Goal: Task Accomplishment & Management: Use online tool/utility

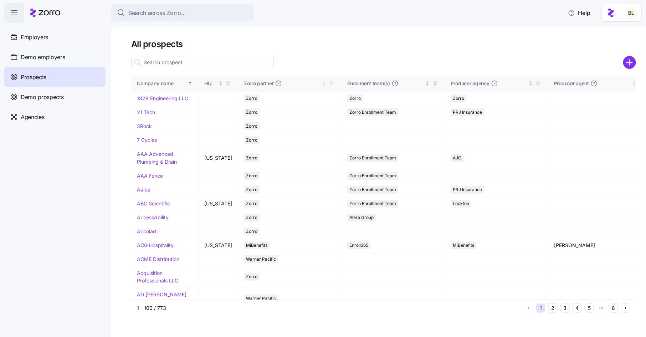
click at [195, 62] on input at bounding box center [202, 62] width 143 height 11
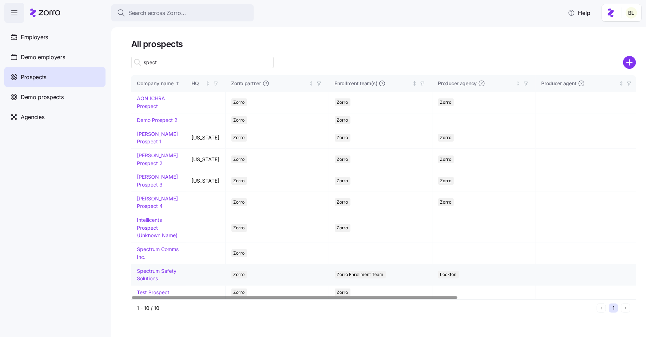
type input "spect"
click at [159, 269] on link "Spectrum Safety Solutions" at bounding box center [157, 275] width 40 height 14
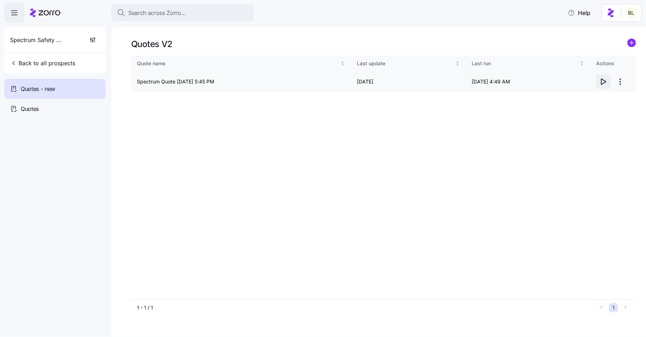
click at [601, 77] on span "button" at bounding box center [604, 82] width 14 height 14
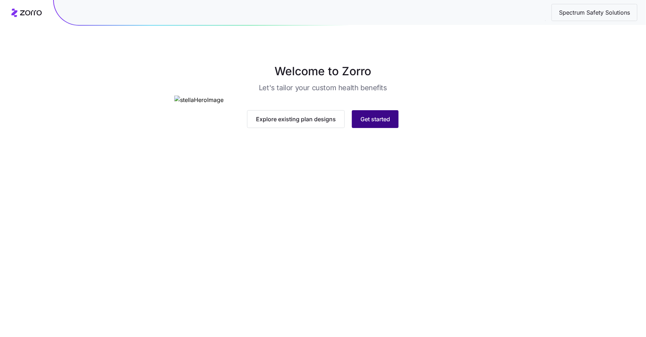
click at [370, 123] on span "Get started" at bounding box center [376, 119] width 30 height 9
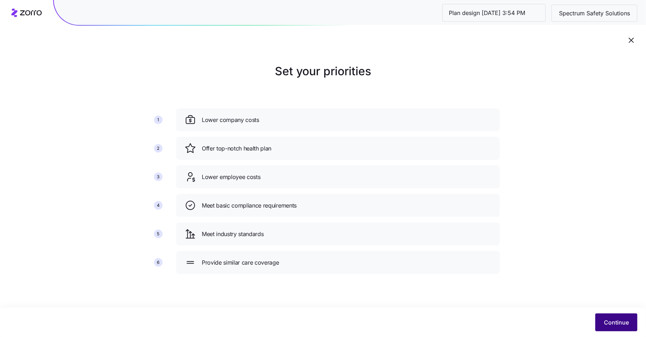
click at [616, 318] on button "Continue" at bounding box center [617, 323] width 42 height 18
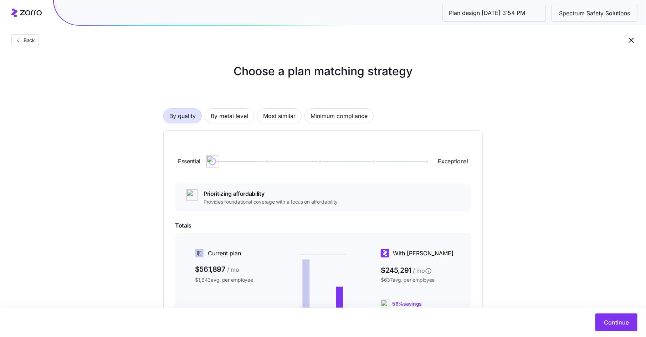
drag, startPoint x: 268, startPoint y: 162, endPoint x: 197, endPoint y: 164, distance: 71.0
click at [197, 164] on div "Essential Exceptional" at bounding box center [323, 161] width 296 height 39
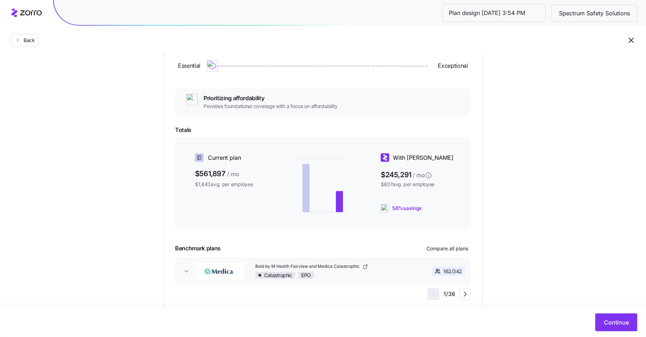
scroll to position [82, 0]
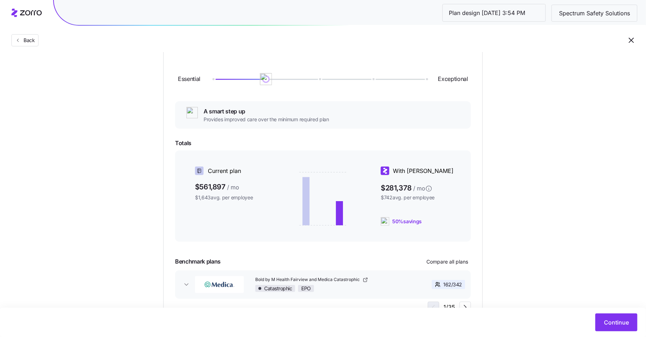
click at [269, 79] on div at bounding box center [319, 79] width 213 height 4
click at [322, 79] on div at bounding box center [319, 79] width 213 height 1
click at [265, 79] on div at bounding box center [319, 79] width 213 height 1
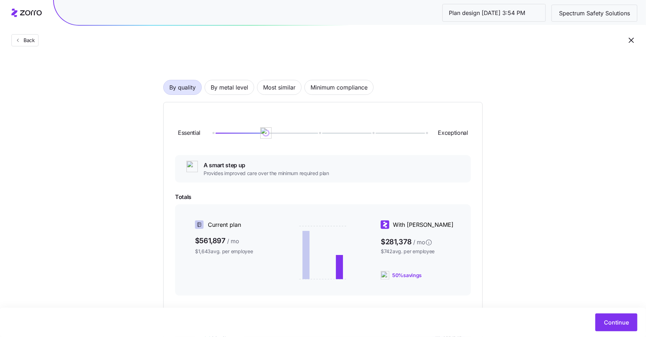
scroll to position [0, 0]
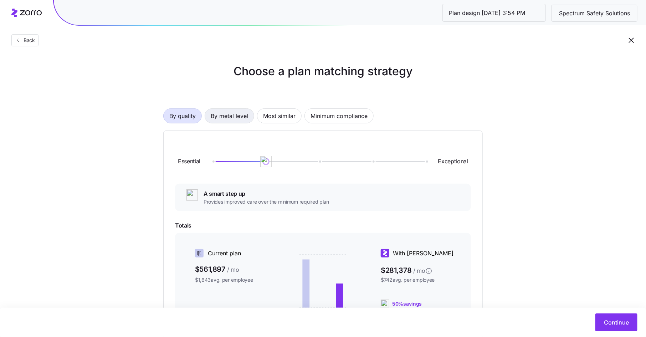
click at [232, 116] on span "By metal level" at bounding box center [229, 116] width 37 height 14
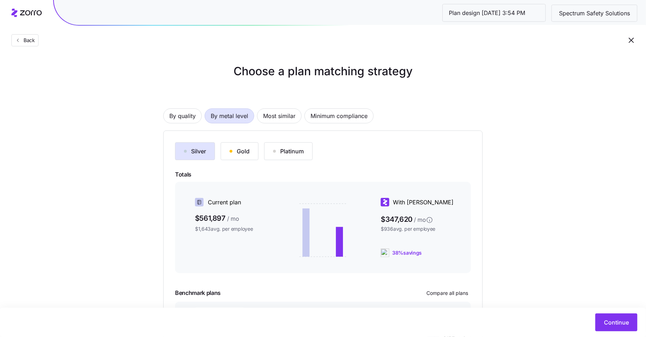
click at [240, 150] on div "Gold" at bounding box center [240, 151] width 20 height 9
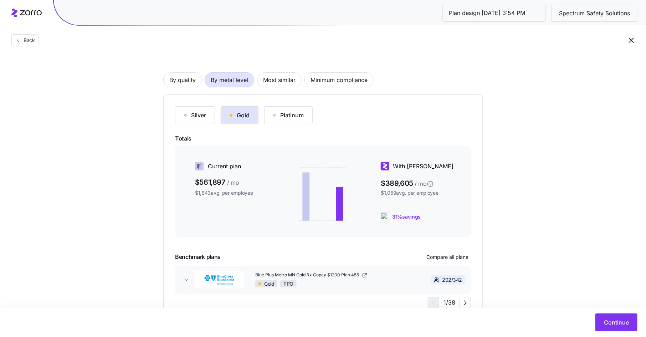
scroll to position [65, 0]
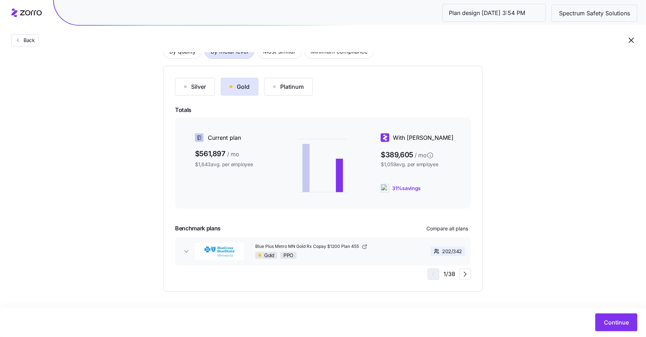
click at [194, 83] on div "Silver" at bounding box center [195, 86] width 22 height 9
click at [242, 87] on div "Gold" at bounding box center [240, 86] width 20 height 9
click at [610, 322] on span "Continue" at bounding box center [616, 322] width 25 height 9
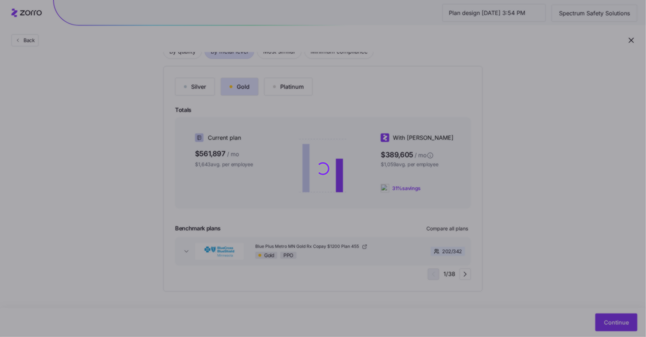
scroll to position [0, 0]
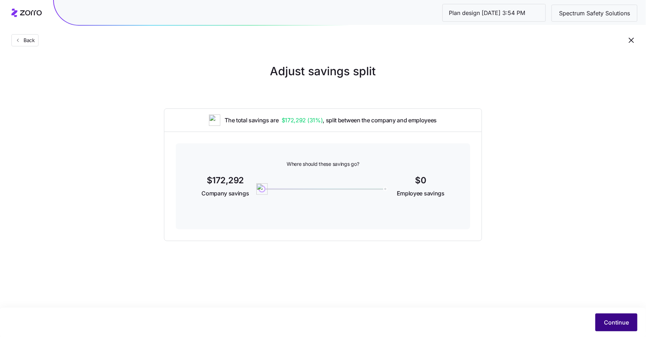
click at [608, 331] on button "Continue" at bounding box center [617, 323] width 42 height 18
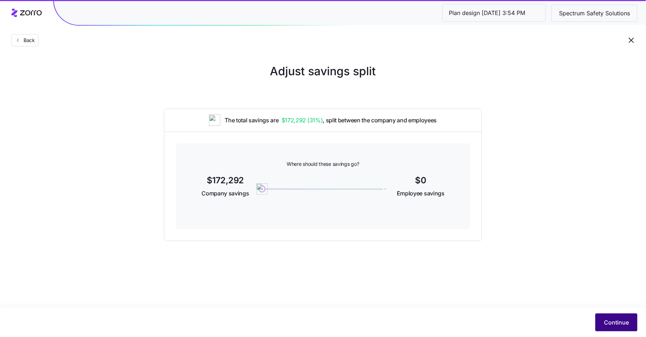
click at [616, 316] on button "Continue" at bounding box center [617, 323] width 42 height 18
click at [612, 322] on span "Continue" at bounding box center [616, 322] width 25 height 9
click at [35, 42] on span "Back" at bounding box center [28, 40] width 14 height 7
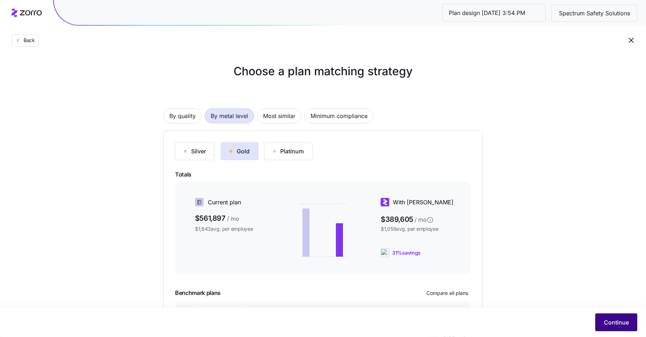
click at [615, 321] on span "Continue" at bounding box center [616, 322] width 25 height 9
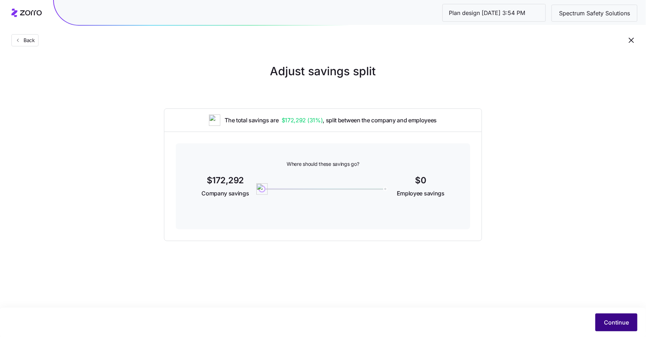
click at [615, 320] on span "Continue" at bounding box center [616, 322] width 25 height 9
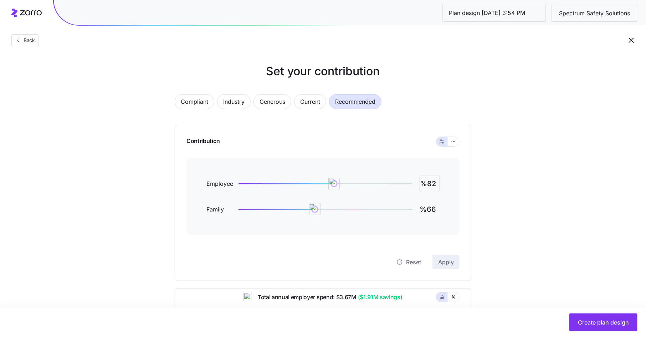
click at [436, 187] on input "%82" at bounding box center [430, 183] width 20 height 17
type input "%100"
type input "%85"
click at [447, 261] on span "Apply" at bounding box center [446, 262] width 16 height 9
click at [453, 141] on icon "button" at bounding box center [453, 141] width 5 height 9
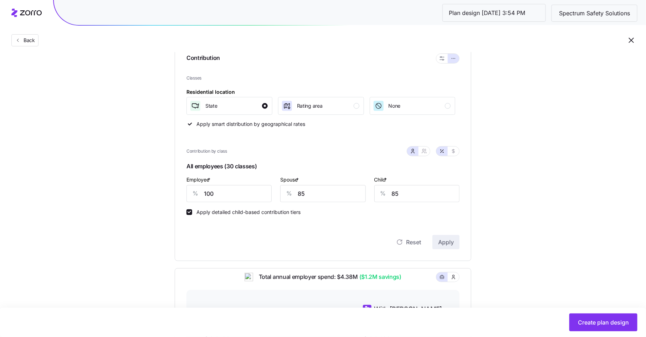
scroll to position [126, 0]
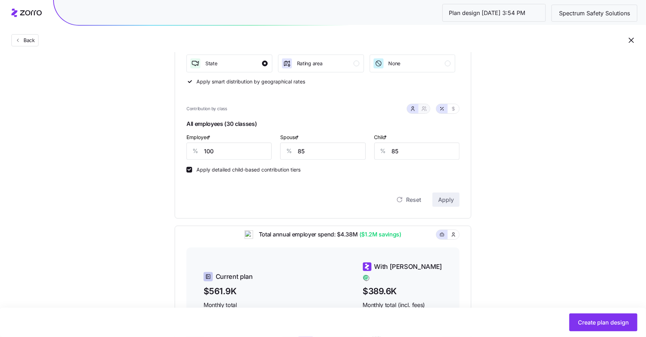
click at [423, 110] on icon "button" at bounding box center [425, 109] width 6 height 6
type input "93"
type input "94"
click at [411, 108] on button "button" at bounding box center [412, 108] width 11 height 9
type input "85"
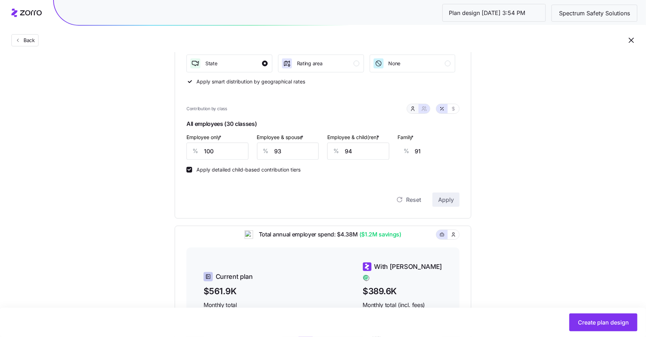
type input "85"
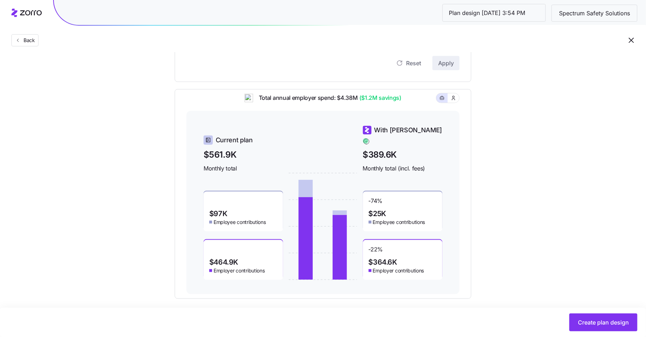
scroll to position [269, 0]
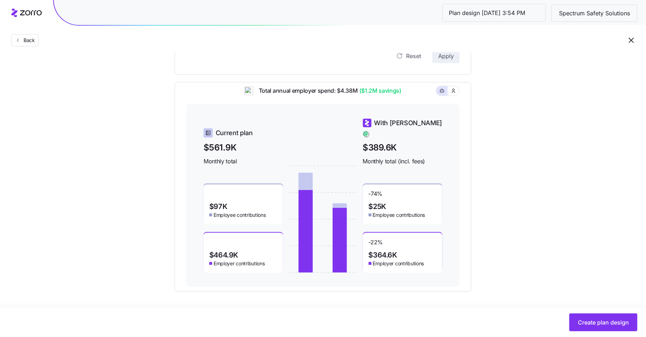
click at [594, 335] on div "Create plan design" at bounding box center [323, 322] width 646 height 29
click at [593, 323] on span "Create plan design" at bounding box center [603, 322] width 51 height 9
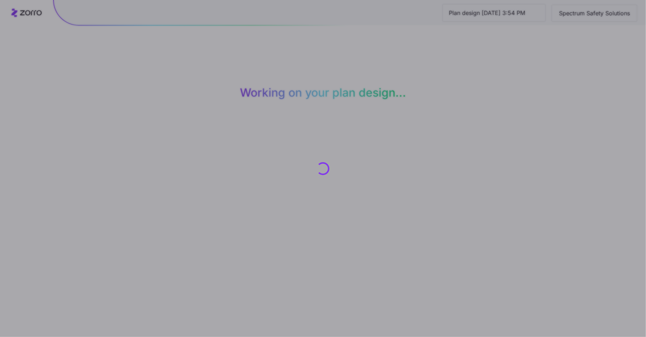
scroll to position [0, 0]
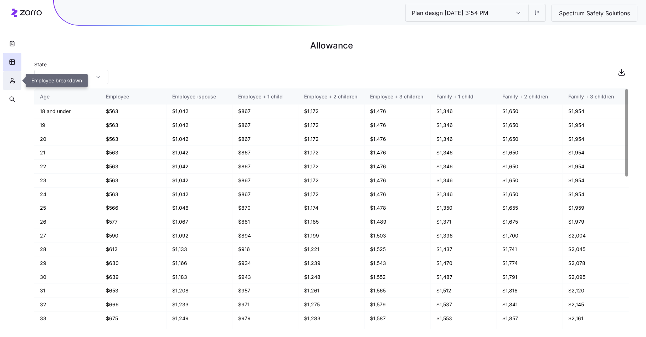
click at [14, 80] on icon "button" at bounding box center [12, 80] width 6 height 7
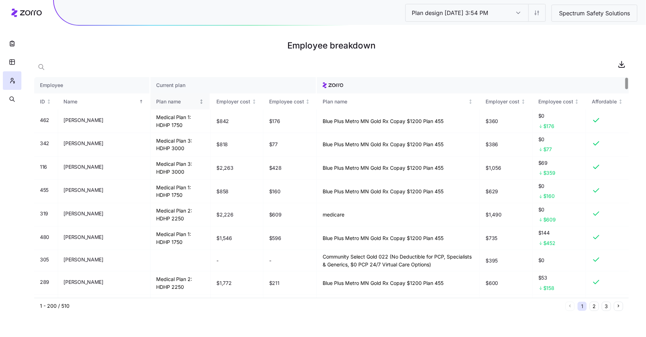
click at [159, 102] on div "Plan name" at bounding box center [177, 102] width 42 height 8
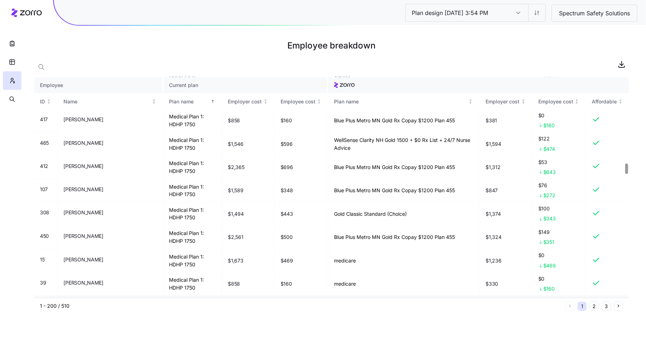
scroll to position [1835, 0]
